Goal: Transaction & Acquisition: Purchase product/service

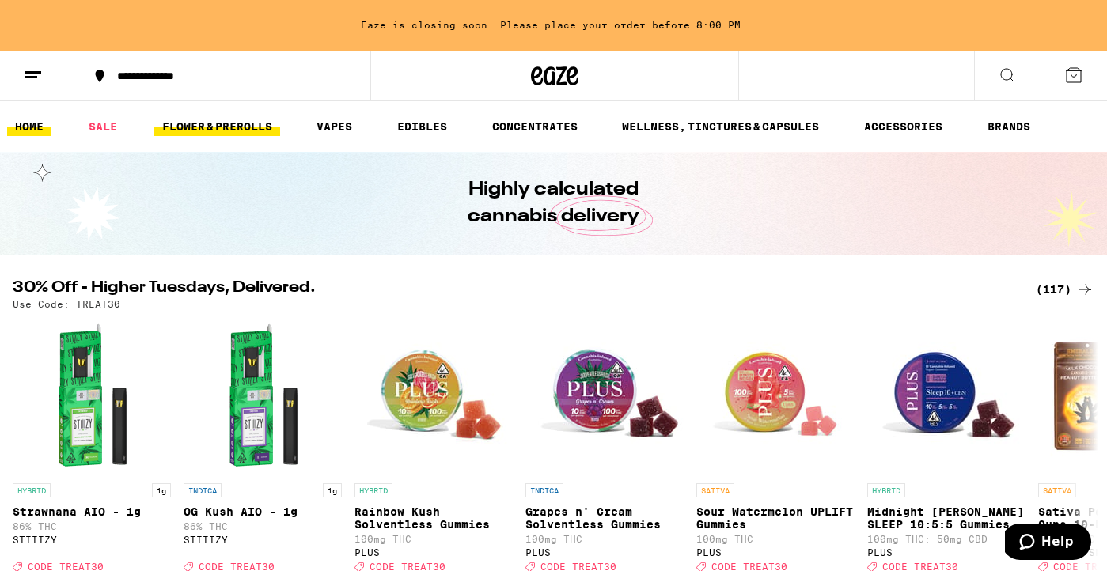
click at [241, 127] on link "FLOWER & PREROLLS" at bounding box center [217, 126] width 126 height 19
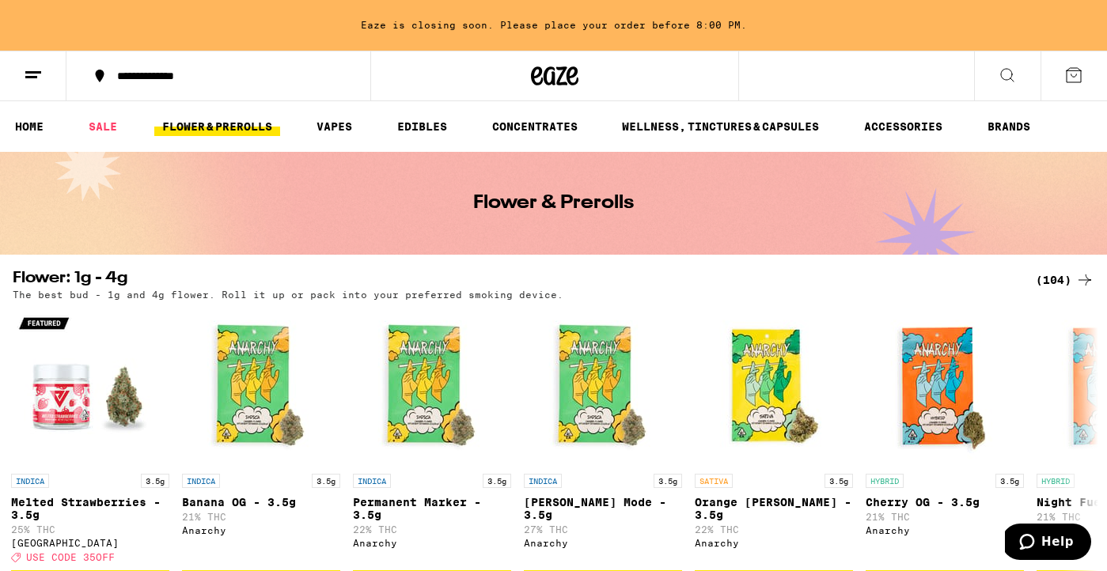
click at [1055, 281] on div "(104)" at bounding box center [1064, 280] width 59 height 19
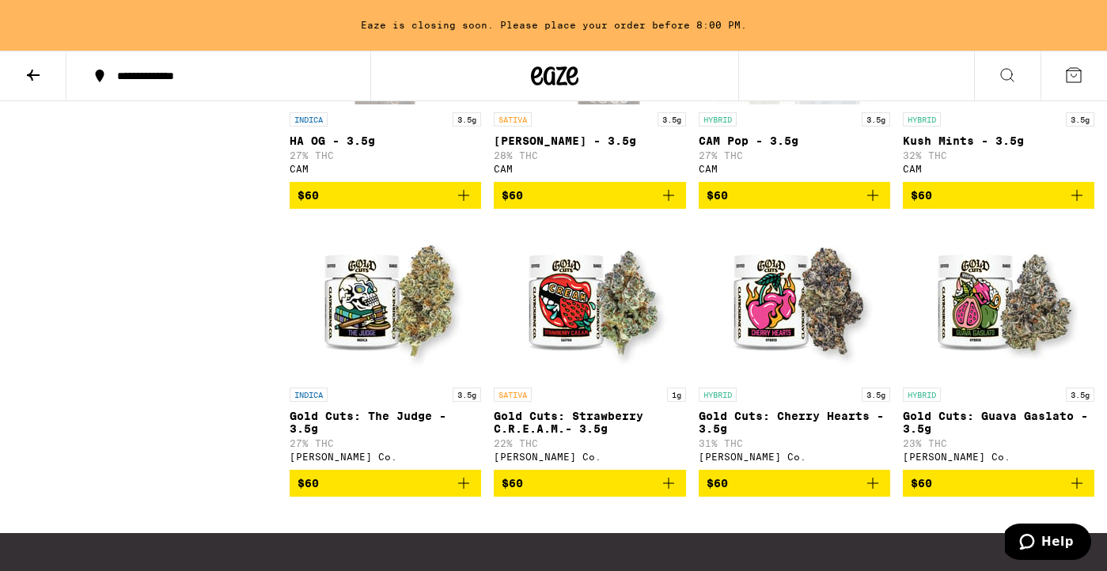
scroll to position [7020, 0]
click at [1077, 201] on icon "Add to bag" at bounding box center [1076, 195] width 11 height 11
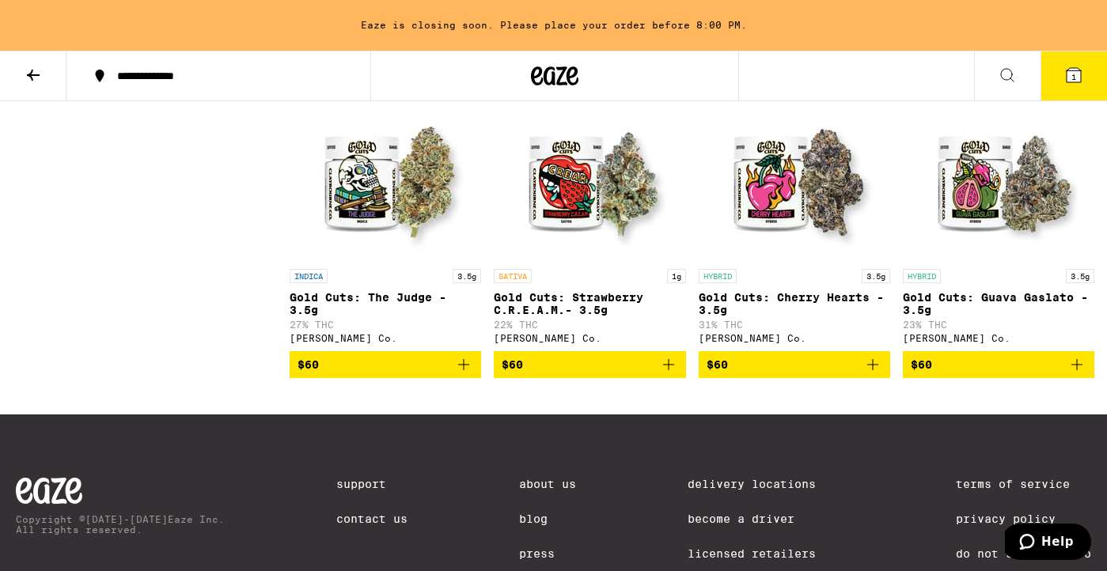
scroll to position [7140, 0]
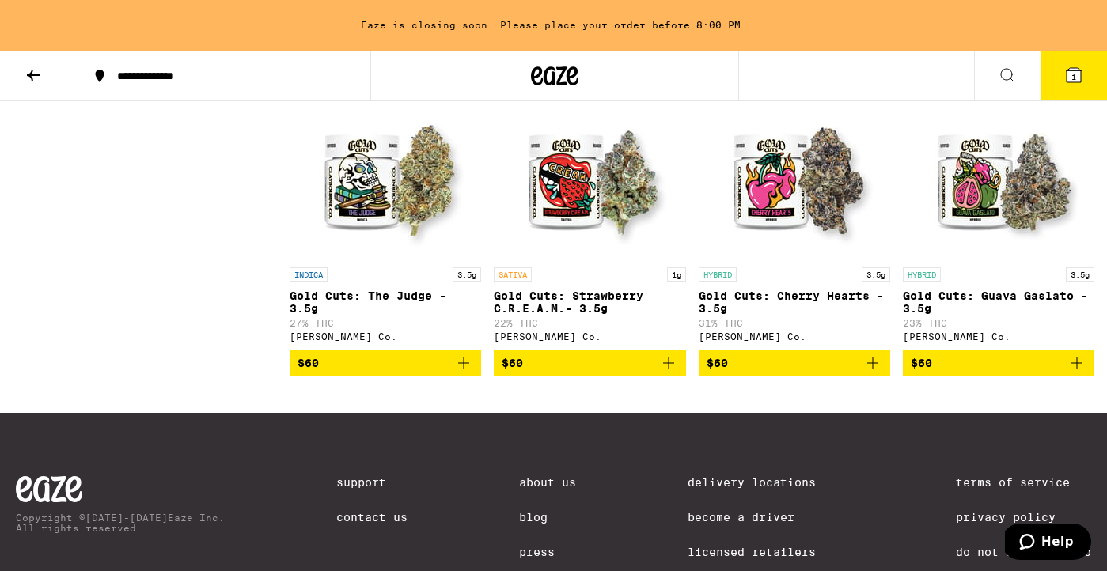
click at [870, 373] on icon "Add to bag" at bounding box center [872, 363] width 19 height 19
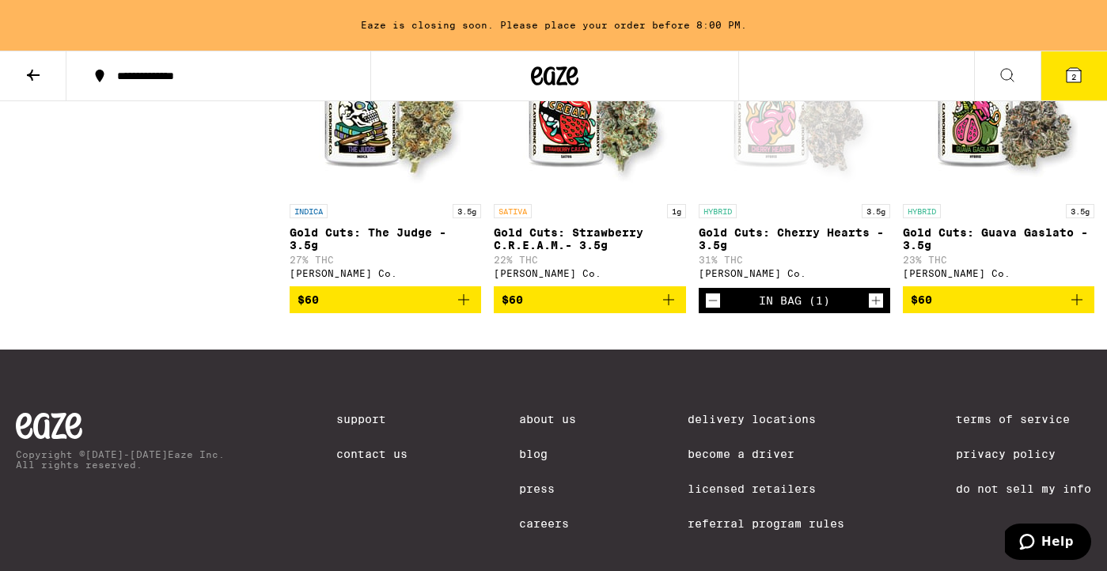
scroll to position [7198, 0]
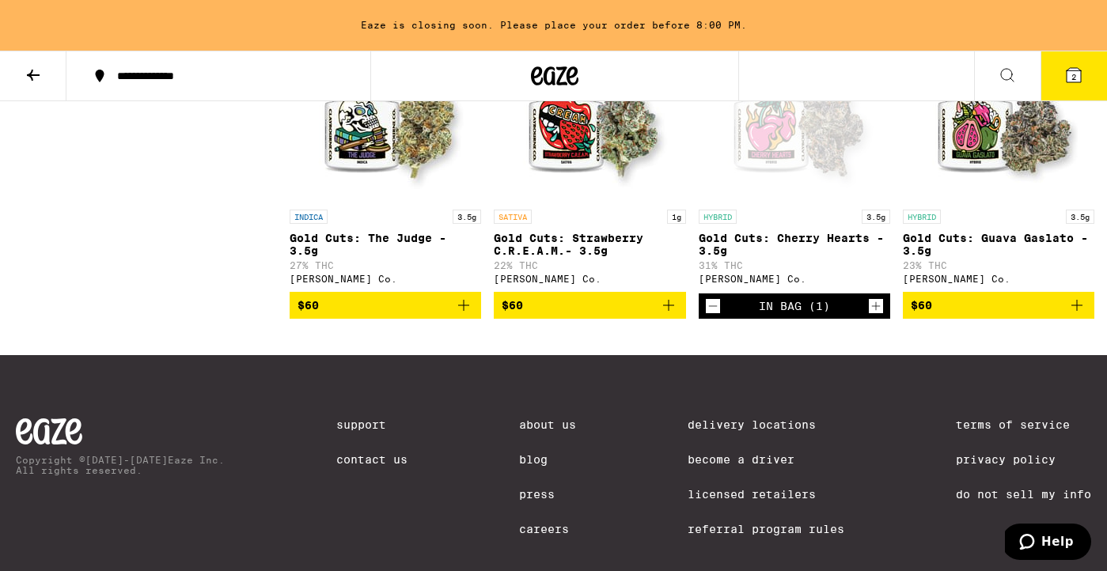
click at [876, 310] on icon "Increment" at bounding box center [876, 305] width 9 height 9
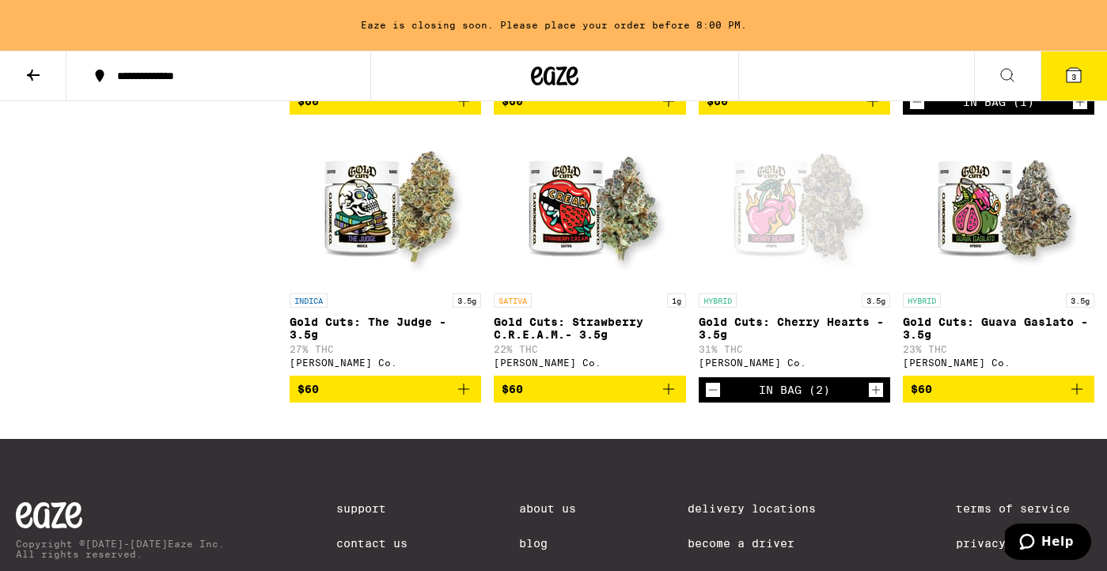
scroll to position [7114, 0]
click at [1078, 112] on icon "Increment" at bounding box center [1080, 102] width 14 height 19
click at [1071, 74] on span "4" at bounding box center [1073, 76] width 5 height 9
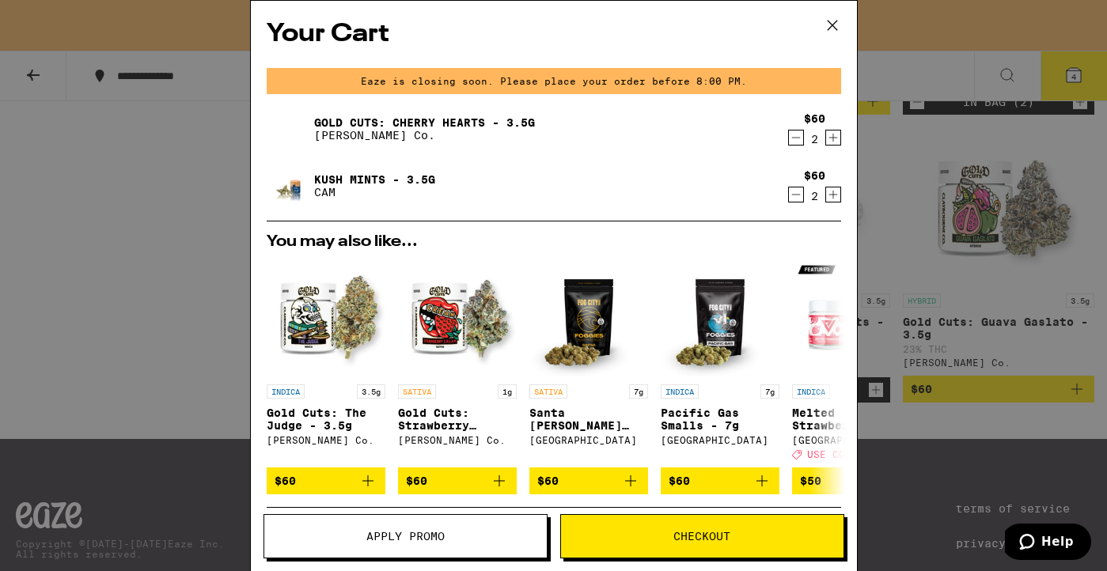
click at [629, 537] on span "Checkout" at bounding box center [702, 536] width 282 height 11
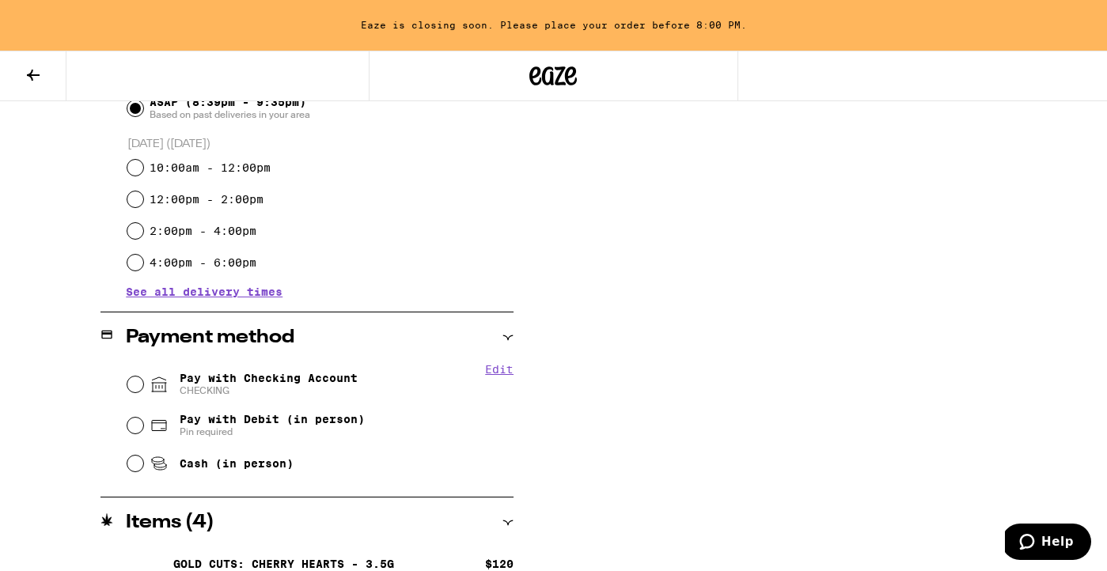
scroll to position [471, 0]
click at [133, 387] on input "Pay with Checking Account CHECKING" at bounding box center [135, 383] width 16 height 16
radio input "true"
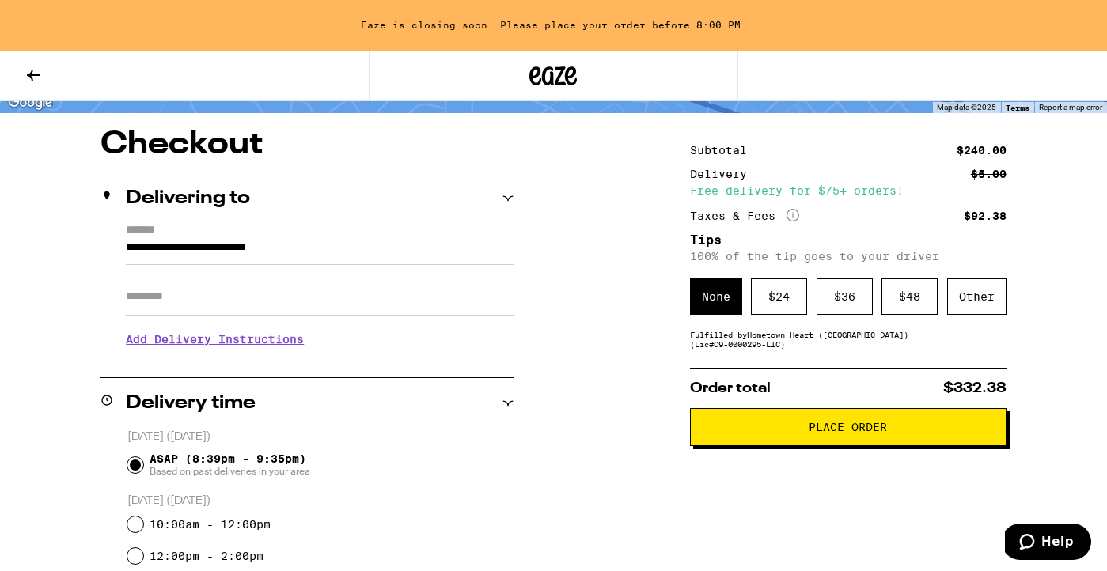
scroll to position [109, 0]
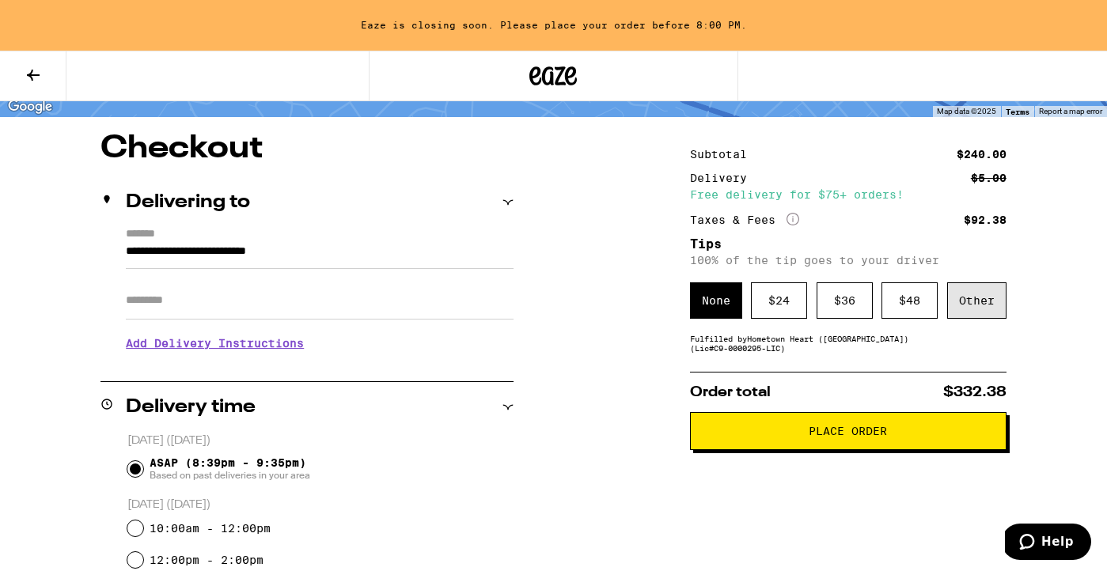
click at [966, 310] on div "Other" at bounding box center [976, 300] width 59 height 36
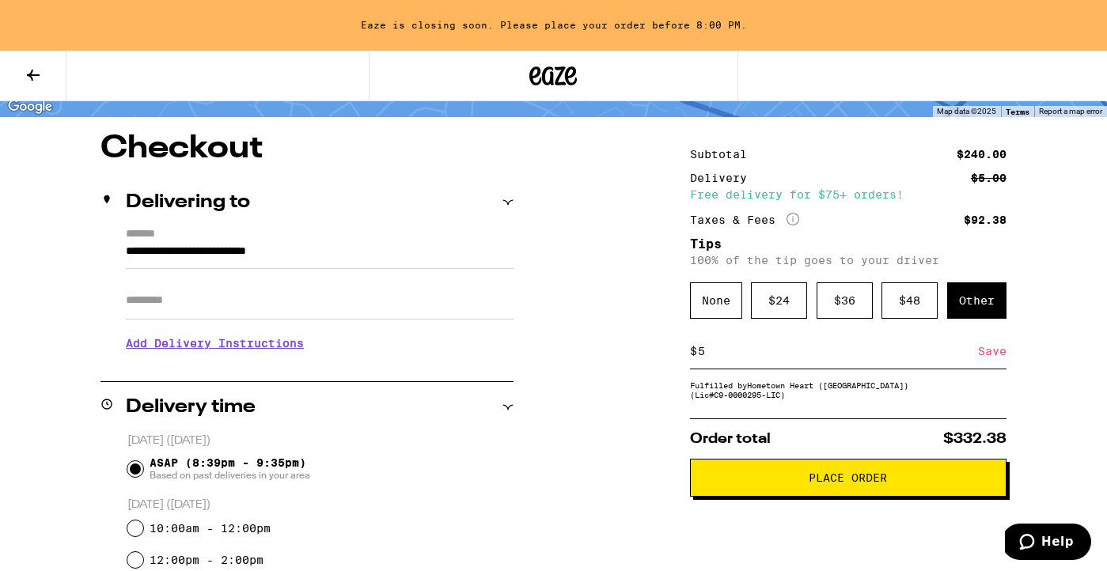
type input "5"
click at [990, 359] on div "Save" at bounding box center [992, 351] width 28 height 35
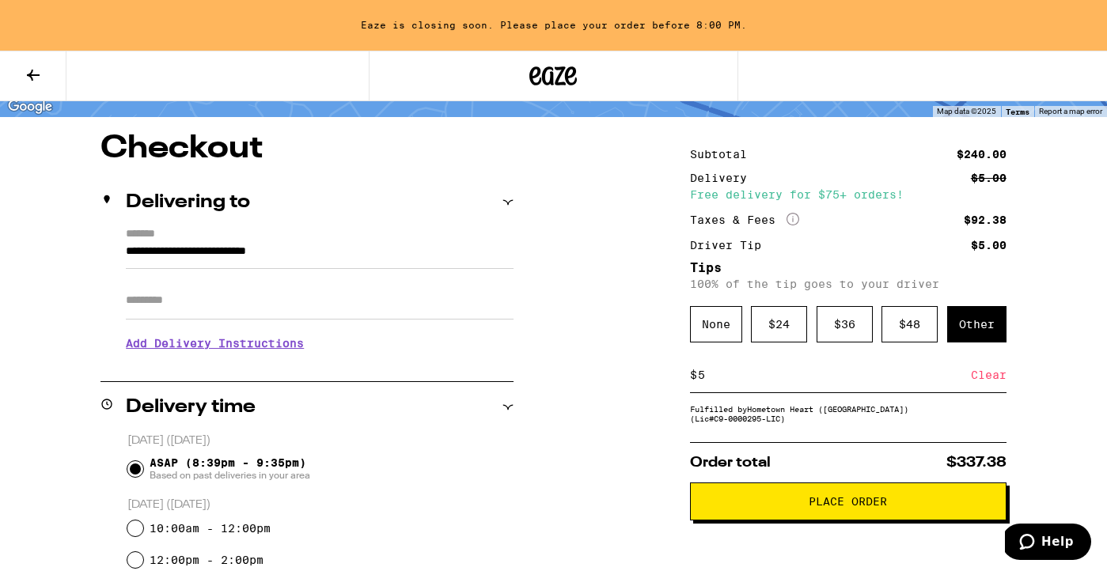
click at [758, 520] on button "Place Order" at bounding box center [848, 502] width 316 height 38
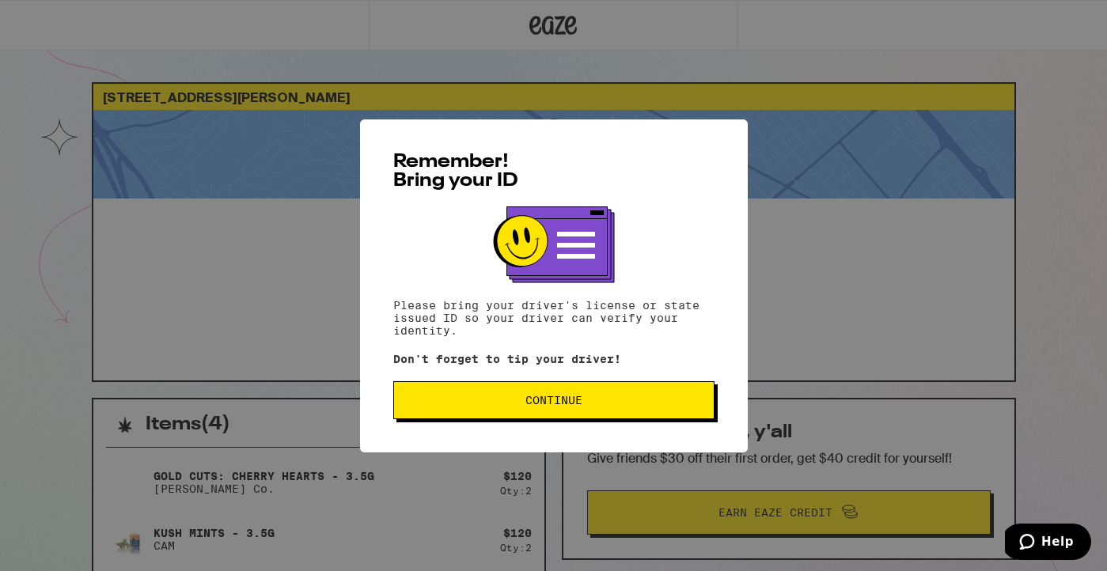
click at [604, 401] on span "Continue" at bounding box center [554, 400] width 294 height 11
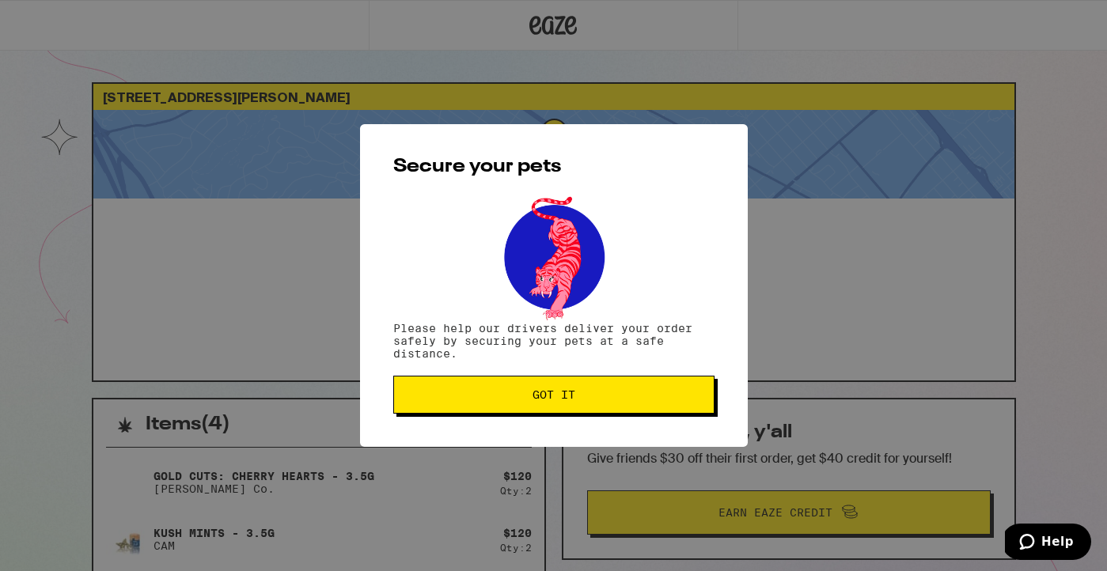
click at [605, 399] on span "Got it" at bounding box center [554, 394] width 294 height 11
